Goal: Information Seeking & Learning: Learn about a topic

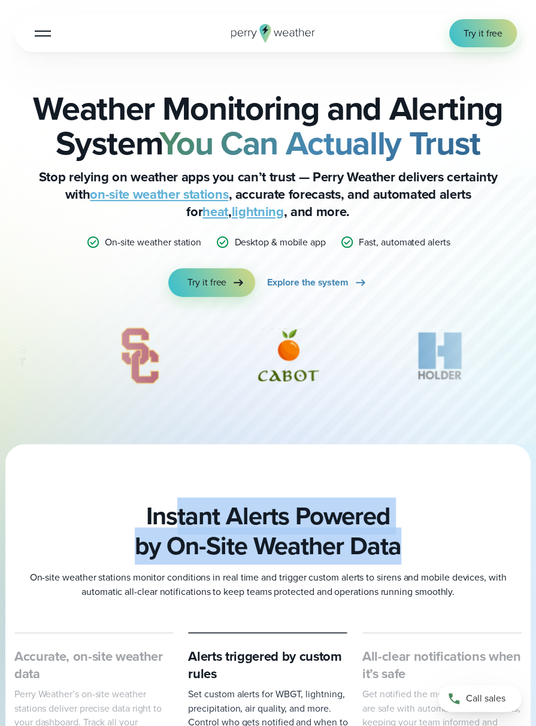
drag, startPoint x: 405, startPoint y: 545, endPoint x: 133, endPoint y: 523, distance: 272.7
click at [134, 522] on h2 "Instant Alerts Powered by On-Site Weather Data" at bounding box center [267, 532] width 507 height 60
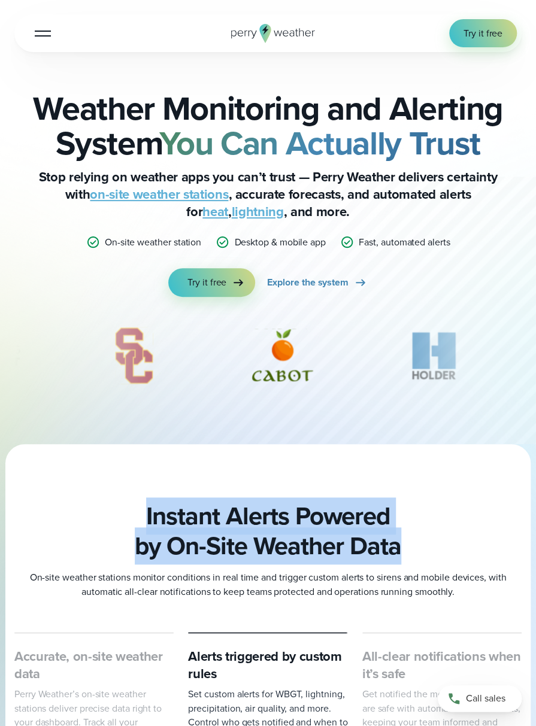
click at [133, 523] on h2 "Instant Alerts Powered by On-Site Weather Data" at bounding box center [267, 532] width 507 height 60
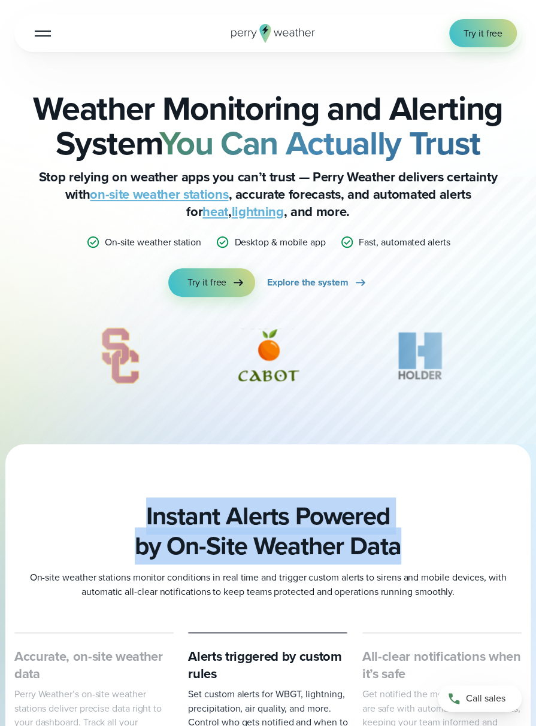
drag, startPoint x: 138, startPoint y: 517, endPoint x: 414, endPoint y: 550, distance: 278.0
click at [414, 550] on h2 "Instant Alerts Powered by On-Site Weather Data" at bounding box center [267, 532] width 507 height 60
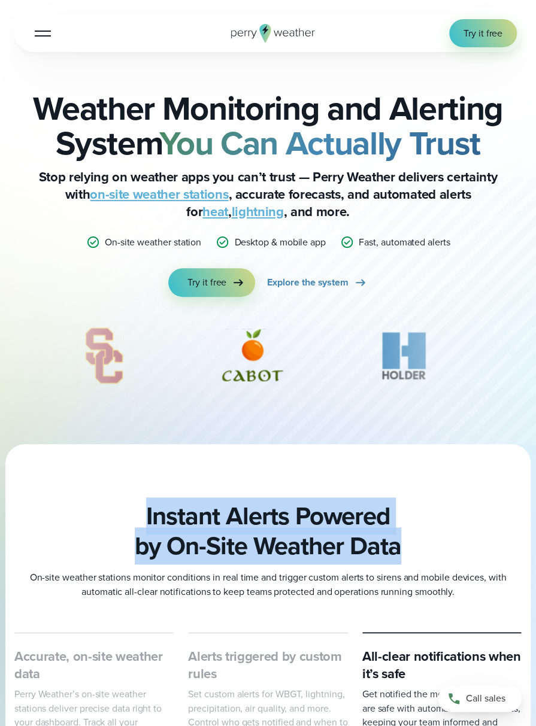
drag, startPoint x: 372, startPoint y: 531, endPoint x: 105, endPoint y: 505, distance: 268.9
click at [108, 505] on h2 "Instant Alerts Powered by On-Site Weather Data" at bounding box center [267, 532] width 507 height 60
click at [105, 505] on h2 "Instant Alerts Powered by On-Site Weather Data" at bounding box center [267, 532] width 507 height 60
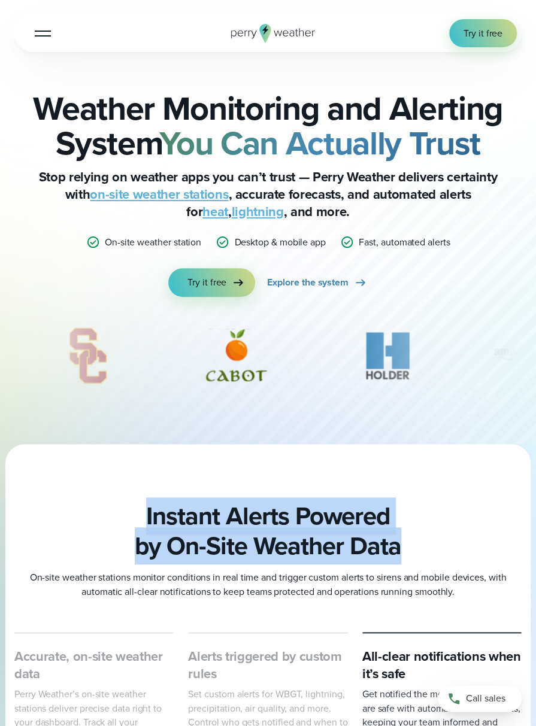
drag, startPoint x: 121, startPoint y: 507, endPoint x: 411, endPoint y: 551, distance: 293.3
click at [411, 551] on h2 "Instant Alerts Powered by On-Site Weather Data" at bounding box center [267, 532] width 507 height 60
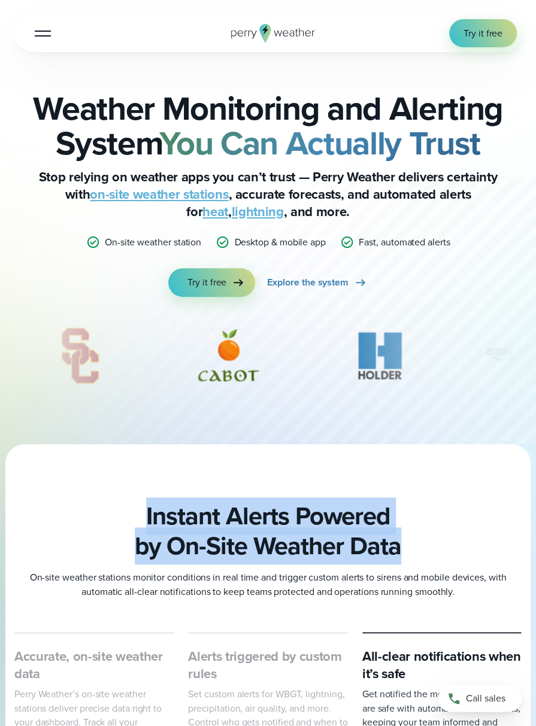
click at [417, 547] on h2 "Instant Alerts Powered by On-Site Weather Data" at bounding box center [267, 532] width 507 height 60
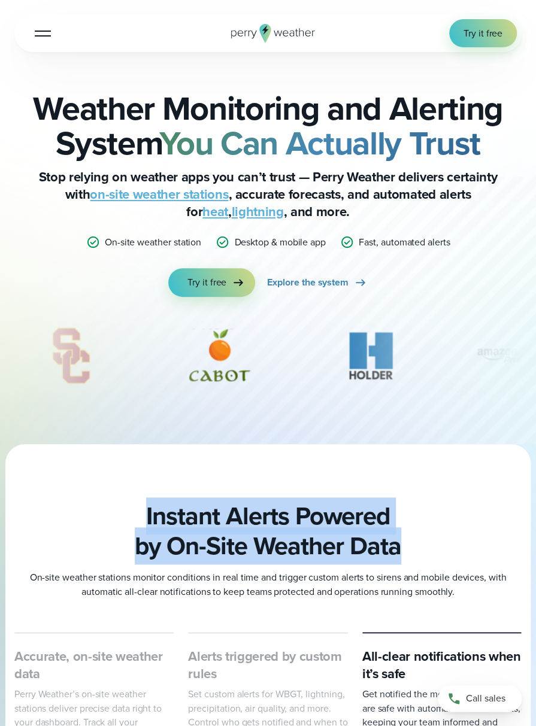
drag, startPoint x: 404, startPoint y: 549, endPoint x: 126, endPoint y: 492, distance: 283.7
click at [126, 492] on section "Instant Alerts Powered by On-Site Weather Data On-site weather stations monitor…" at bounding box center [268, 706] width 536 height 525
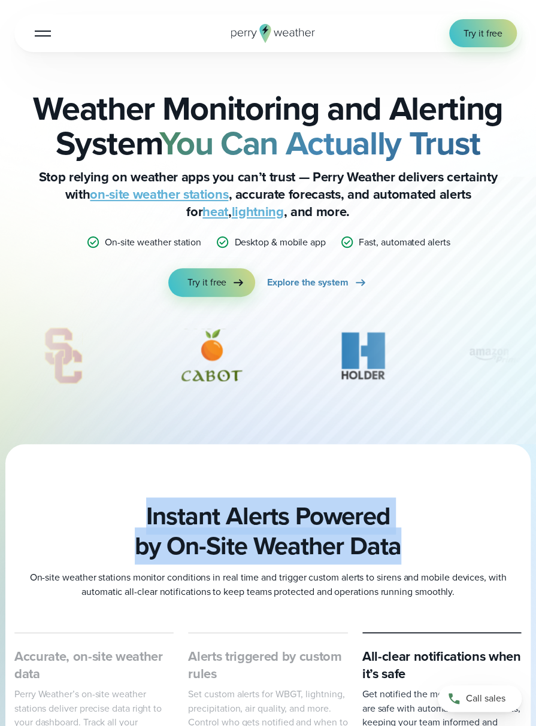
click at [125, 499] on div at bounding box center [267, 706] width 525 height 525
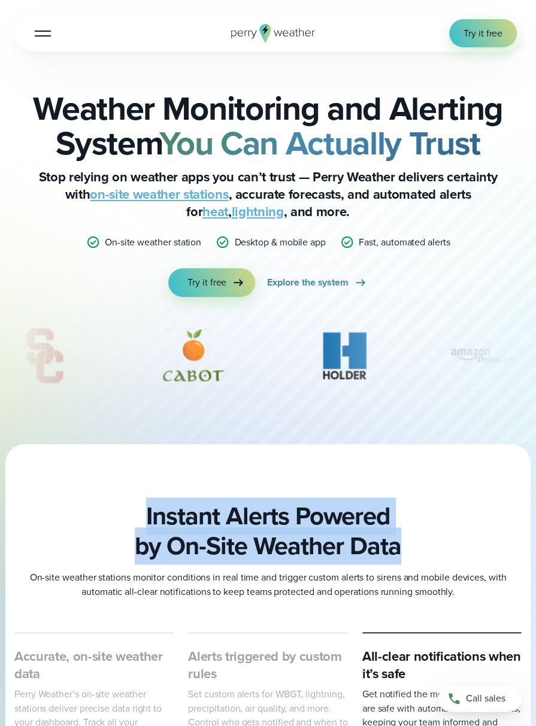
drag, startPoint x: 140, startPoint y: 501, endPoint x: 431, endPoint y: 551, distance: 294.7
click at [431, 551] on section "Instant Alerts Powered by On-Site Weather Data On-site weather stations monitor…" at bounding box center [268, 706] width 536 height 525
click at [422, 545] on h2 "Instant Alerts Powered by On-Site Weather Data" at bounding box center [267, 532] width 507 height 60
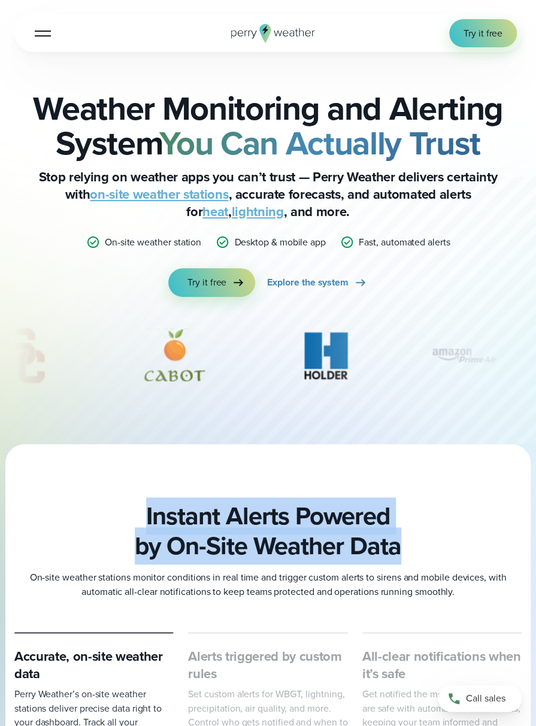
drag, startPoint x: 310, startPoint y: 532, endPoint x: 114, endPoint y: 505, distance: 197.7
click at [114, 505] on h2 "Instant Alerts Powered by On-Site Weather Data" at bounding box center [267, 532] width 507 height 60
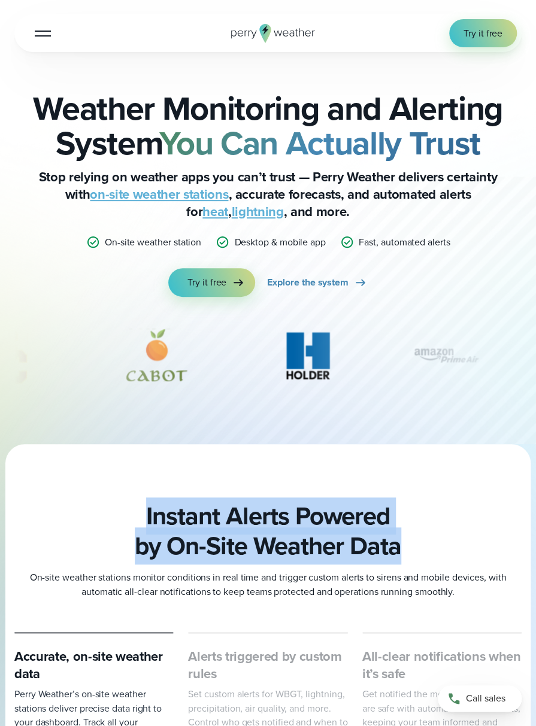
drag, startPoint x: 144, startPoint y: 511, endPoint x: 456, endPoint y: 550, distance: 314.3
click at [467, 555] on h2 "Instant Alerts Powered by On-Site Weather Data" at bounding box center [267, 532] width 507 height 60
click at [434, 535] on h2 "Instant Alerts Powered by On-Site Weather Data" at bounding box center [267, 532] width 507 height 60
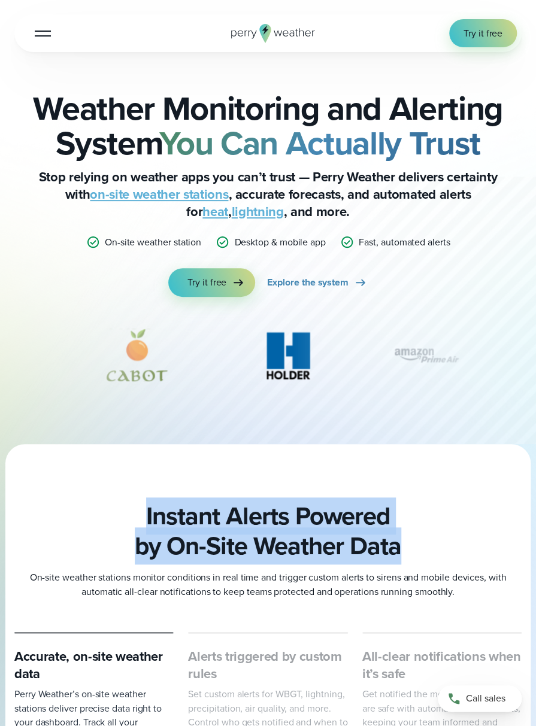
drag, startPoint x: 423, startPoint y: 551, endPoint x: 116, endPoint y: 506, distance: 310.5
click at [116, 506] on h2 "Instant Alerts Powered by On-Site Weather Data" at bounding box center [267, 532] width 507 height 60
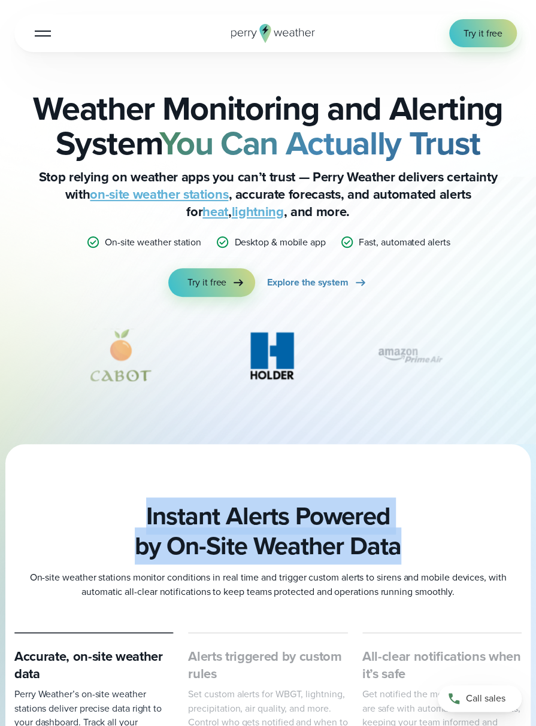
drag, startPoint x: 254, startPoint y: 526, endPoint x: 444, endPoint y: 553, distance: 191.7
click at [444, 553] on h2 "Instant Alerts Powered by On-Site Weather Data" at bounding box center [267, 532] width 507 height 60
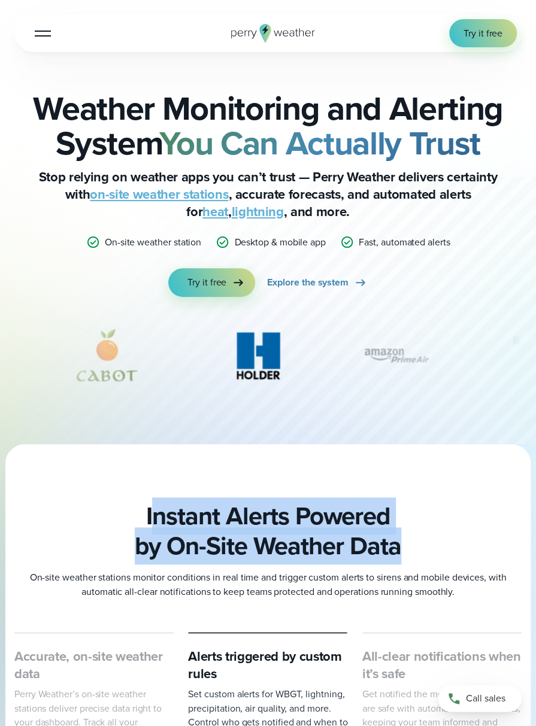
drag, startPoint x: 372, startPoint y: 547, endPoint x: 125, endPoint y: 522, distance: 248.5
click at [126, 523] on h2 "Instant Alerts Powered by On-Site Weather Data" at bounding box center [267, 532] width 507 height 60
click at [125, 520] on h2 "Instant Alerts Powered by On-Site Weather Data" at bounding box center [267, 532] width 507 height 60
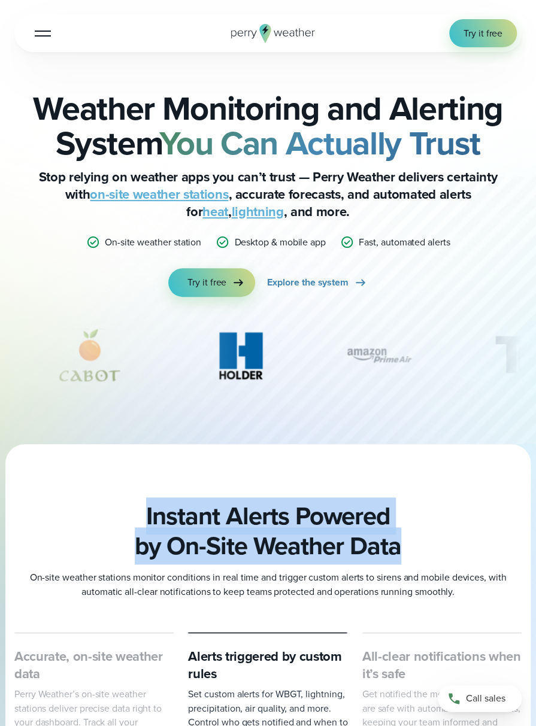
drag, startPoint x: 316, startPoint y: 532, endPoint x: 451, endPoint y: 552, distance: 136.2
click at [451, 552] on h2 "Instant Alerts Powered by On-Site Weather Data" at bounding box center [267, 532] width 507 height 60
click at [447, 549] on h2 "Instant Alerts Powered by On-Site Weather Data" at bounding box center [267, 532] width 507 height 60
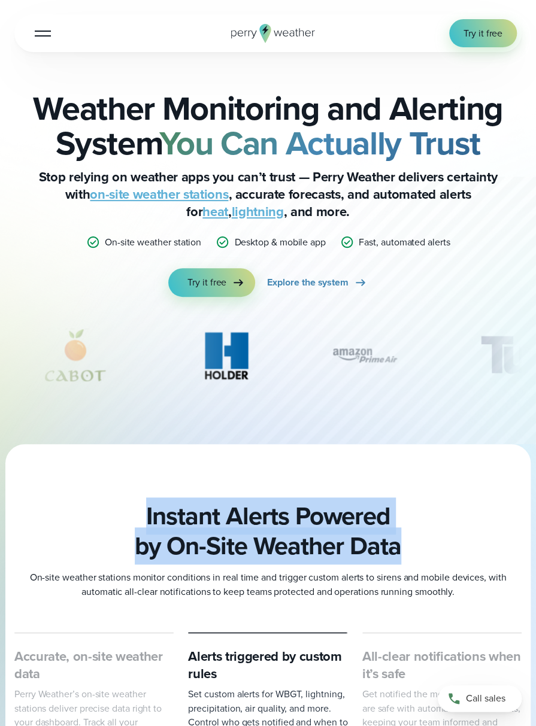
click at [433, 547] on h2 "Instant Alerts Powered by On-Site Weather Data" at bounding box center [267, 532] width 507 height 60
click at [432, 544] on h2 "Instant Alerts Powered by On-Site Weather Data" at bounding box center [267, 532] width 507 height 60
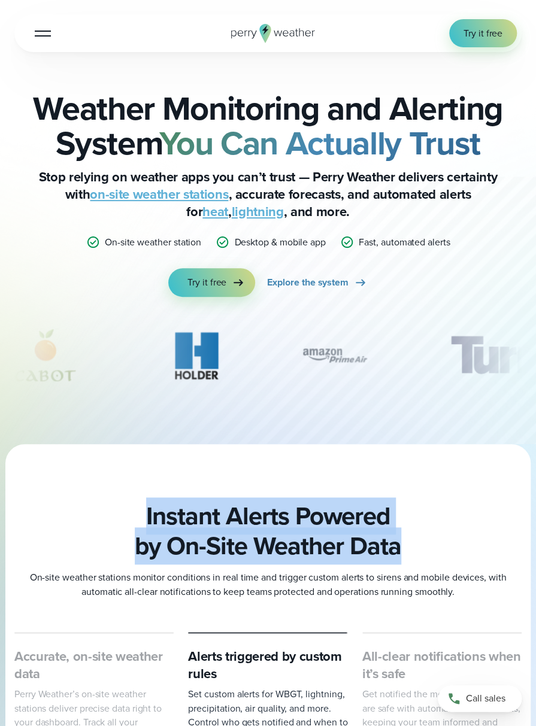
drag, startPoint x: 374, startPoint y: 542, endPoint x: 117, endPoint y: 515, distance: 258.3
click at [117, 515] on h2 "Instant Alerts Powered by On-Site Weather Data" at bounding box center [267, 532] width 507 height 60
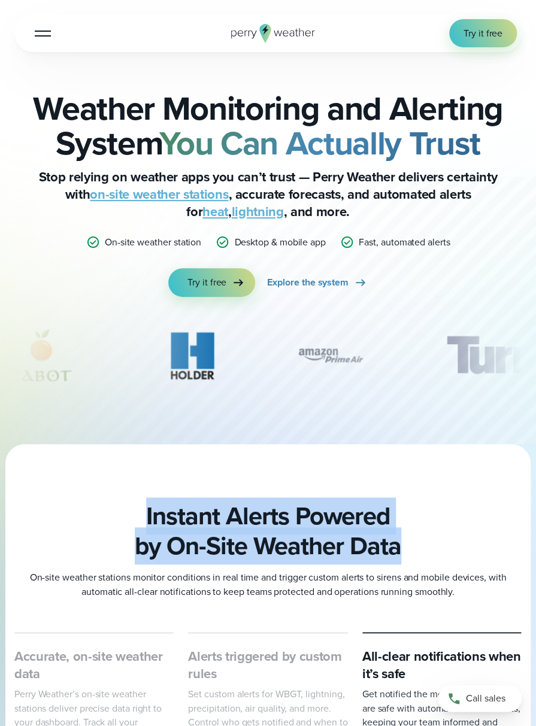
click at [114, 514] on h2 "Instant Alerts Powered by On-Site Weather Data" at bounding box center [267, 532] width 507 height 60
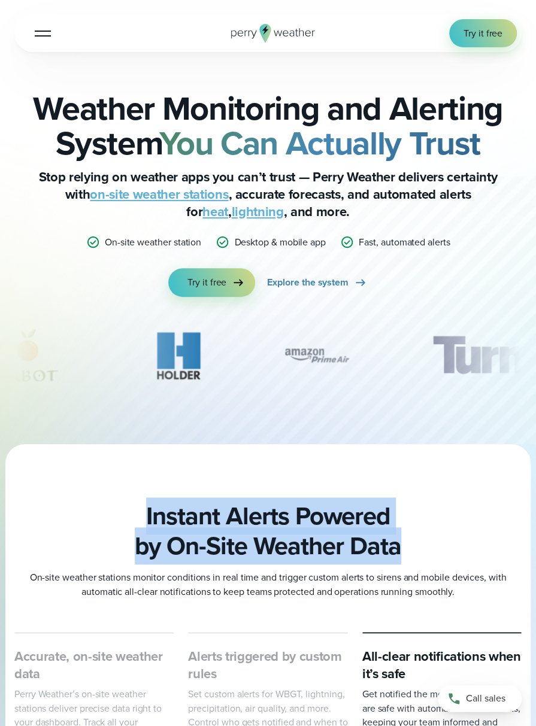
drag, startPoint x: 334, startPoint y: 547, endPoint x: 474, endPoint y: 548, distance: 140.1
click at [474, 548] on h2 "Instant Alerts Powered by On-Site Weather Data" at bounding box center [267, 532] width 507 height 60
click at [449, 540] on h2 "Instant Alerts Powered by On-Site Weather Data" at bounding box center [267, 532] width 507 height 60
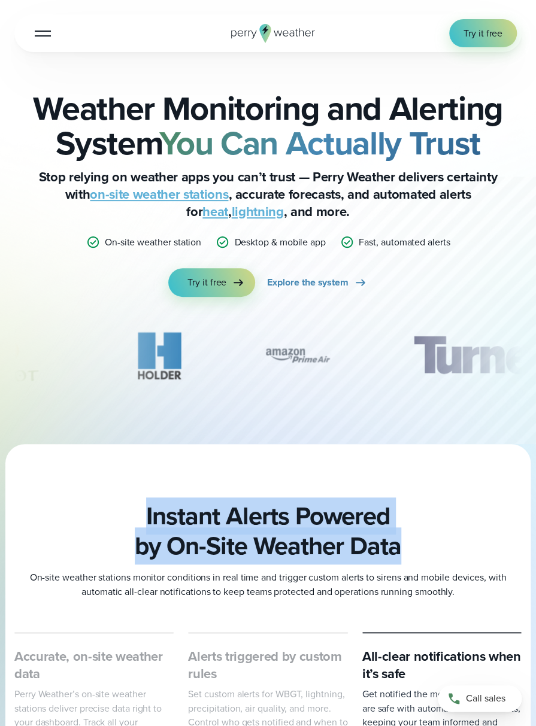
drag, startPoint x: 370, startPoint y: 531, endPoint x: 80, endPoint y: 494, distance: 292.2
click at [72, 492] on section "Instant Alerts Powered by On-Site Weather Data On-site weather stations monitor…" at bounding box center [268, 706] width 536 height 525
click at [108, 502] on h2 "Instant Alerts Powered by On-Site Weather Data" at bounding box center [267, 532] width 507 height 60
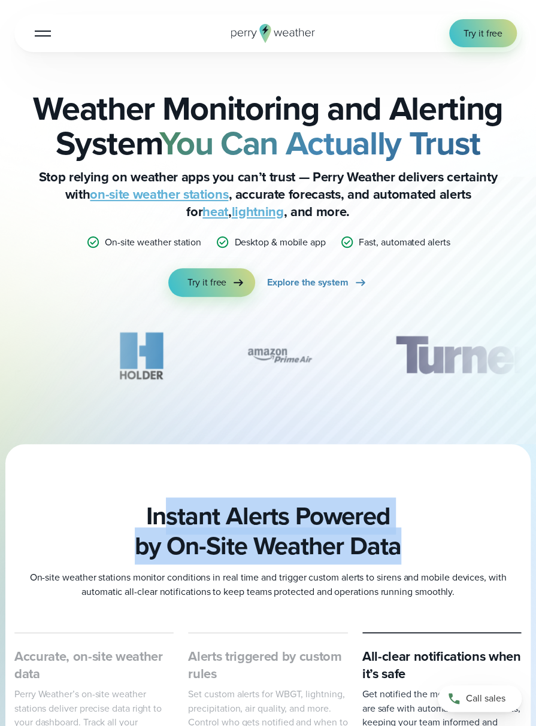
drag, startPoint x: 164, startPoint y: 505, endPoint x: 497, endPoint y: 544, distance: 335.2
click at [507, 548] on h2 "Instant Alerts Powered by On-Site Weather Data" at bounding box center [267, 532] width 507 height 60
click at [423, 528] on h2 "Instant Alerts Powered by On-Site Weather Data" at bounding box center [267, 532] width 507 height 60
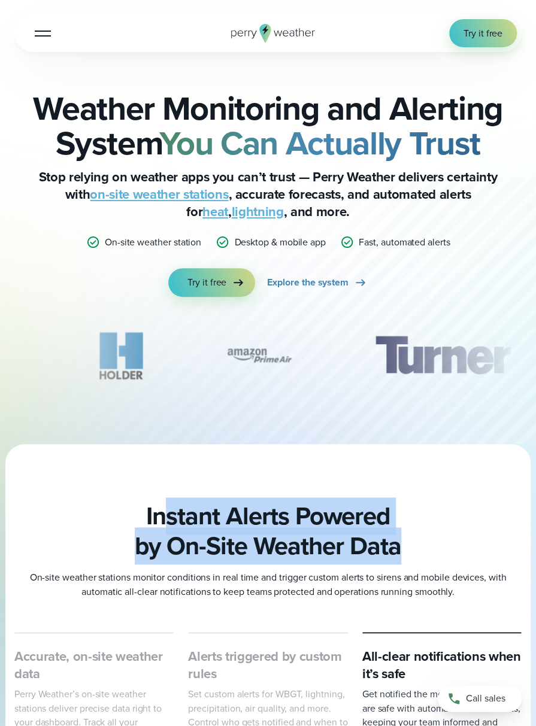
click at [439, 547] on h2 "Instant Alerts Powered by On-Site Weather Data" at bounding box center [267, 532] width 507 height 60
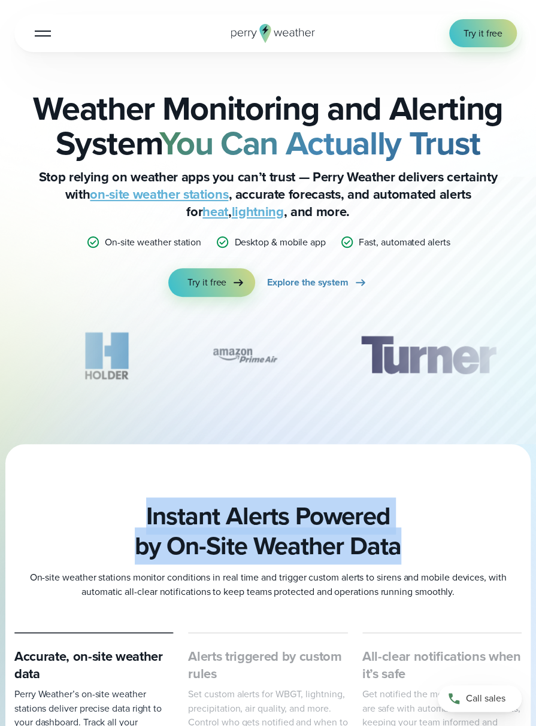
drag, startPoint x: 362, startPoint y: 550, endPoint x: 100, endPoint y: 512, distance: 264.5
click at [100, 512] on h2 "Instant Alerts Powered by On-Site Weather Data" at bounding box center [267, 532] width 507 height 60
click at [98, 512] on h2 "Instant Alerts Powered by On-Site Weather Data" at bounding box center [267, 532] width 507 height 60
